Goal: Transaction & Acquisition: Purchase product/service

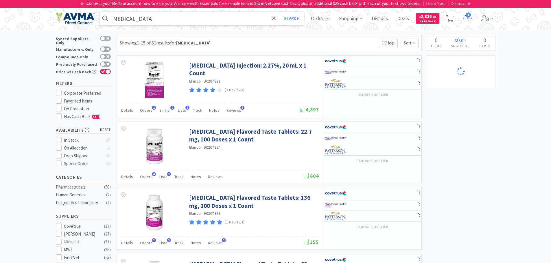
click at [142, 18] on input "[MEDICAL_DATA]" at bounding box center [201, 18] width 204 height 13
select select "5"
select select "1"
select select "3"
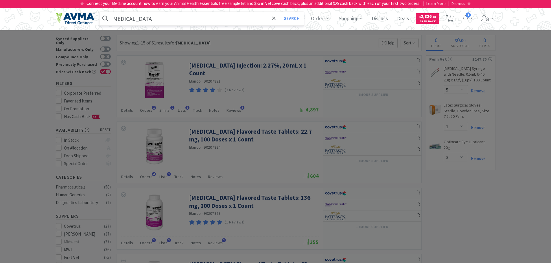
select select "2"
select select "1"
select select "2"
select select "1"
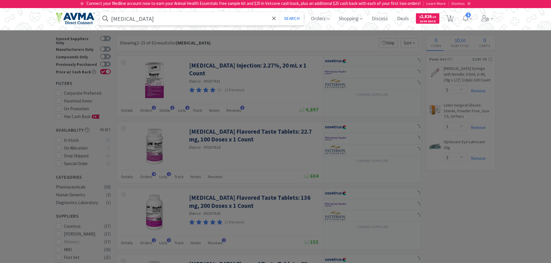
select select "1"
select select "3"
select select "1"
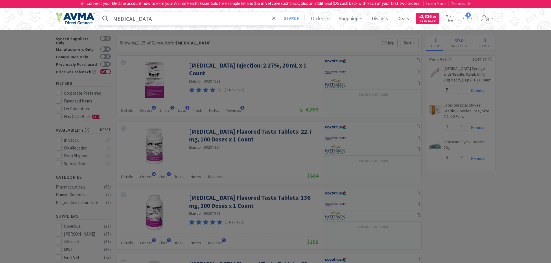
select select "1"
select select "12"
select select "3"
select select "1"
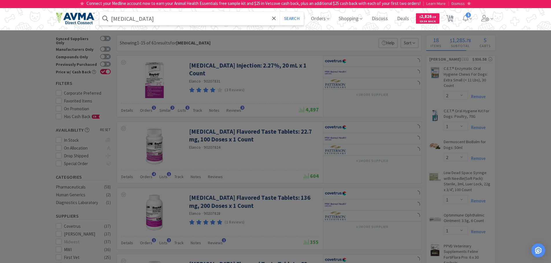
paste input "034831"
type input "034831"
select select "1"
select select "2"
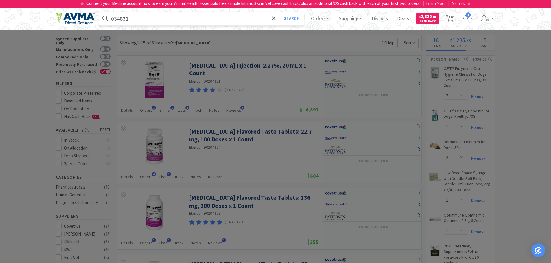
select select "1"
select select "2"
select select "1"
select select "3"
select select "1"
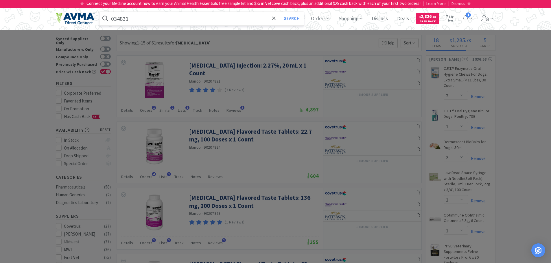
select select "1"
select select "2"
select select "1"
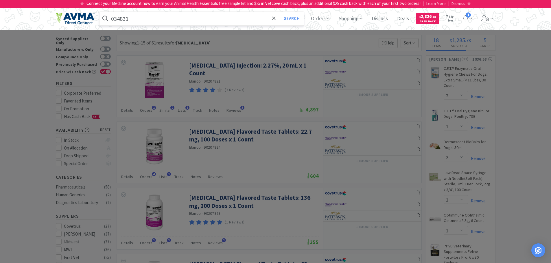
select select "1"
select select "2"
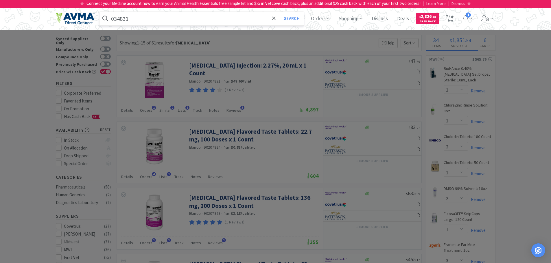
type input "034831"
click at [279, 12] on button "Search" at bounding box center [291, 18] width 24 height 13
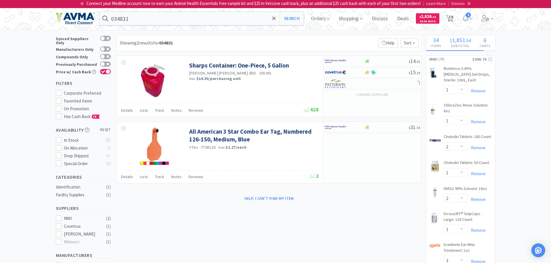
select select "1"
select select "18"
select select "5"
select select "2"
select select "1"
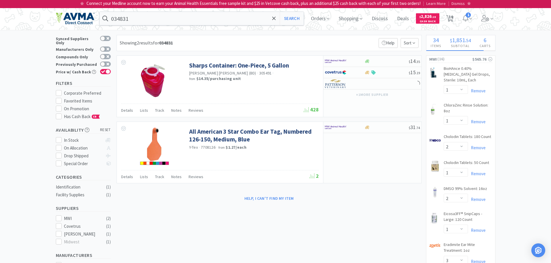
select select "3"
select select "1"
select select "2"
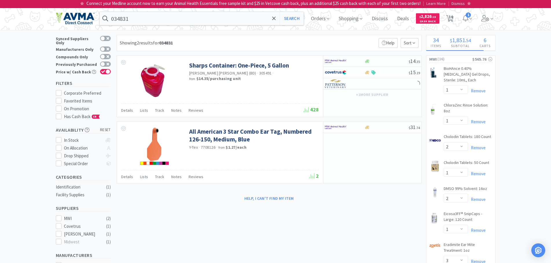
select select "1"
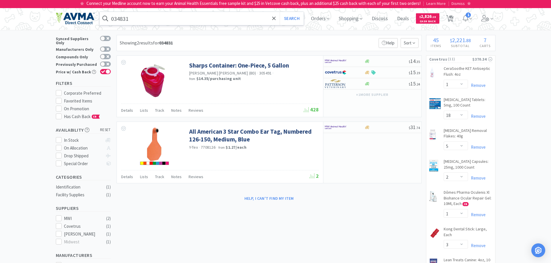
click at [140, 22] on input "034831" at bounding box center [201, 18] width 204 height 13
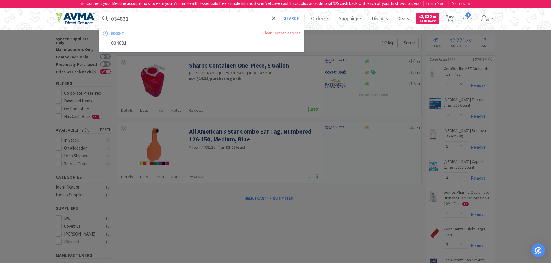
paste input "2"
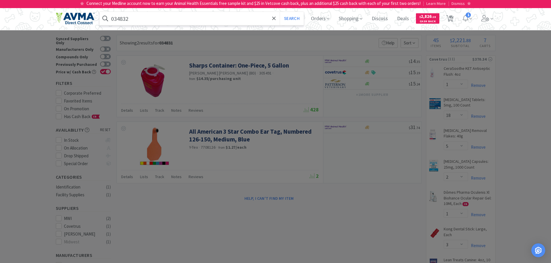
click at [279, 12] on button "Search" at bounding box center [291, 18] width 24 height 13
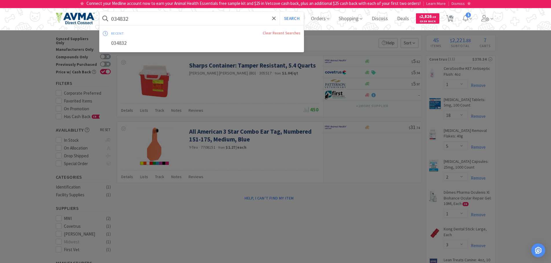
click at [156, 19] on input "034832" at bounding box center [201, 18] width 204 height 13
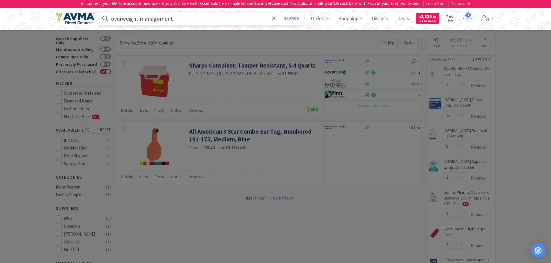
click at [279, 12] on button "Search" at bounding box center [291, 18] width 24 height 13
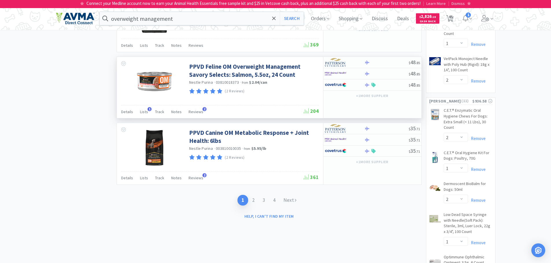
scroll to position [867, 0]
click at [324, 207] on div "1 2 3 4 Next" at bounding box center [268, 200] width 305 height 22
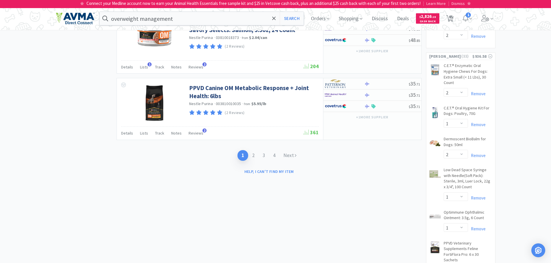
scroll to position [925, 0]
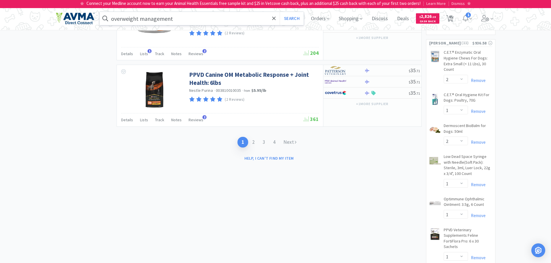
click at [191, 21] on input "overweight management" at bounding box center [201, 18] width 204 height 13
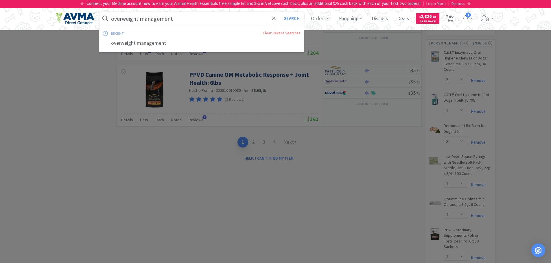
click at [191, 21] on input "overweight management" at bounding box center [201, 18] width 204 height 13
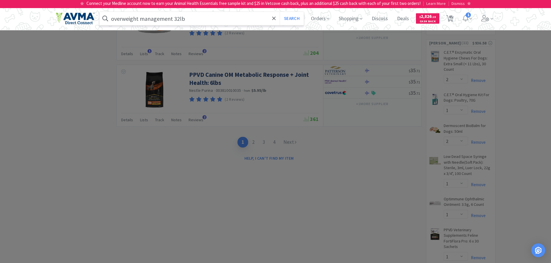
type input "overweight management 32lb"
click at [279, 12] on button "Search" at bounding box center [291, 18] width 24 height 13
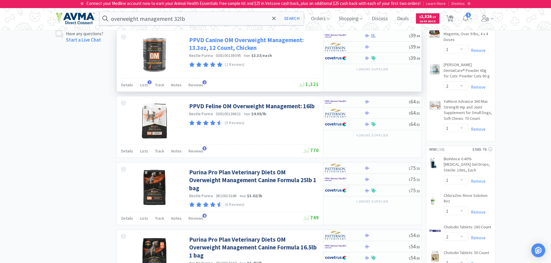
scroll to position [318, 0]
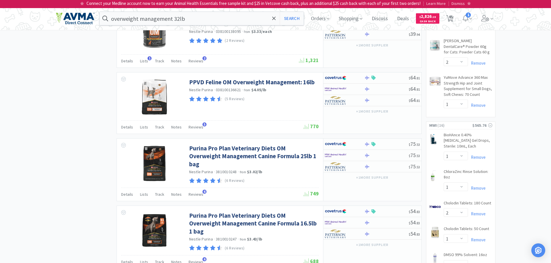
select select "7"
select select "1"
select select "2"
select select "1"
select select "2"
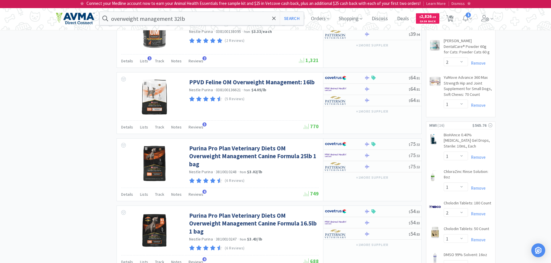
select select "1"
select select "3"
select select "1"
select select "2"
select select "1"
